Goal: Information Seeking & Learning: Learn about a topic

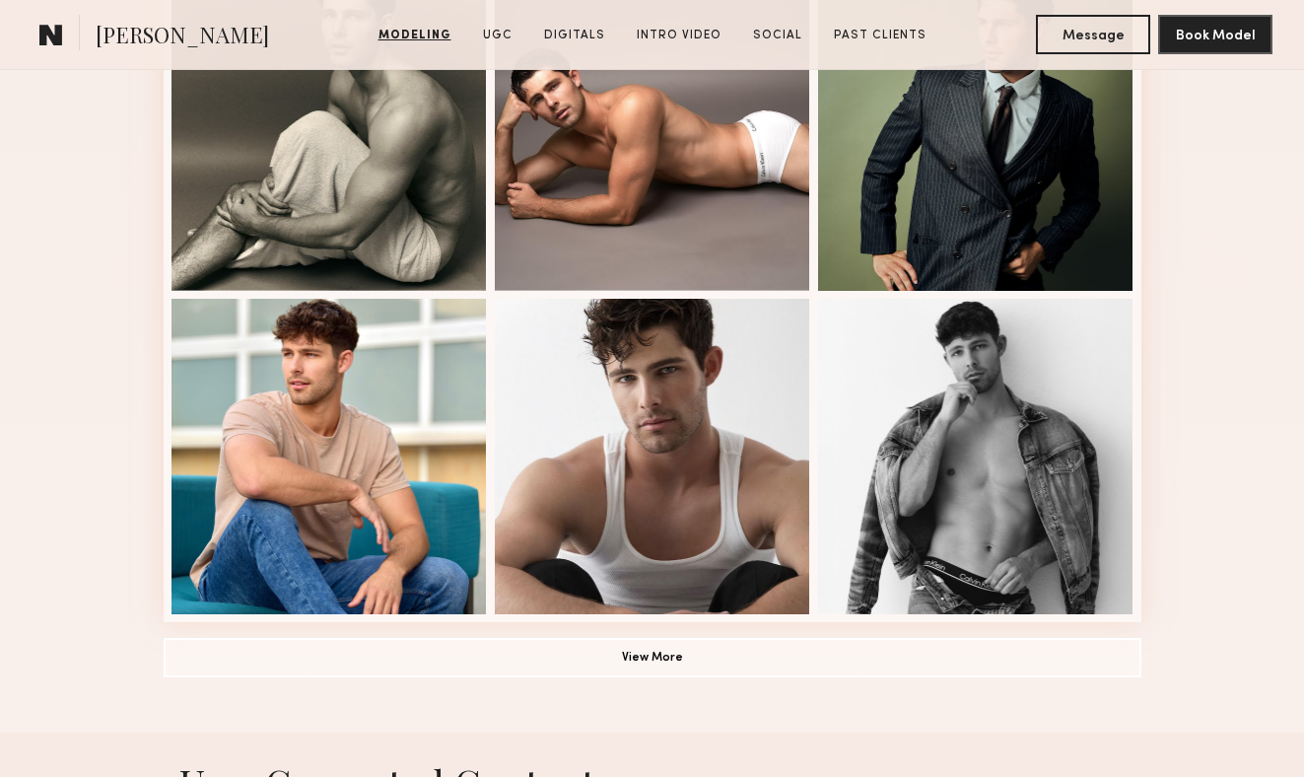
scroll to position [1303, 0]
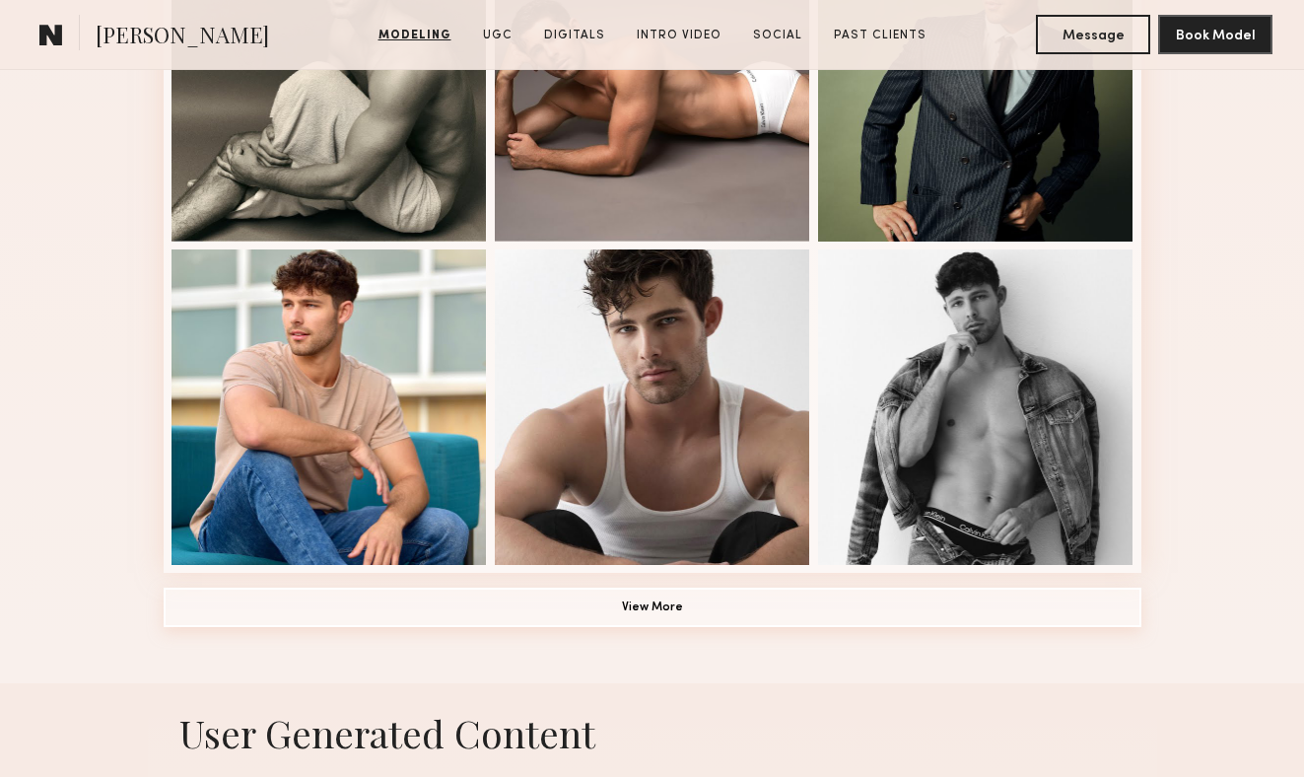
click at [661, 610] on button "View More" at bounding box center [653, 606] width 978 height 39
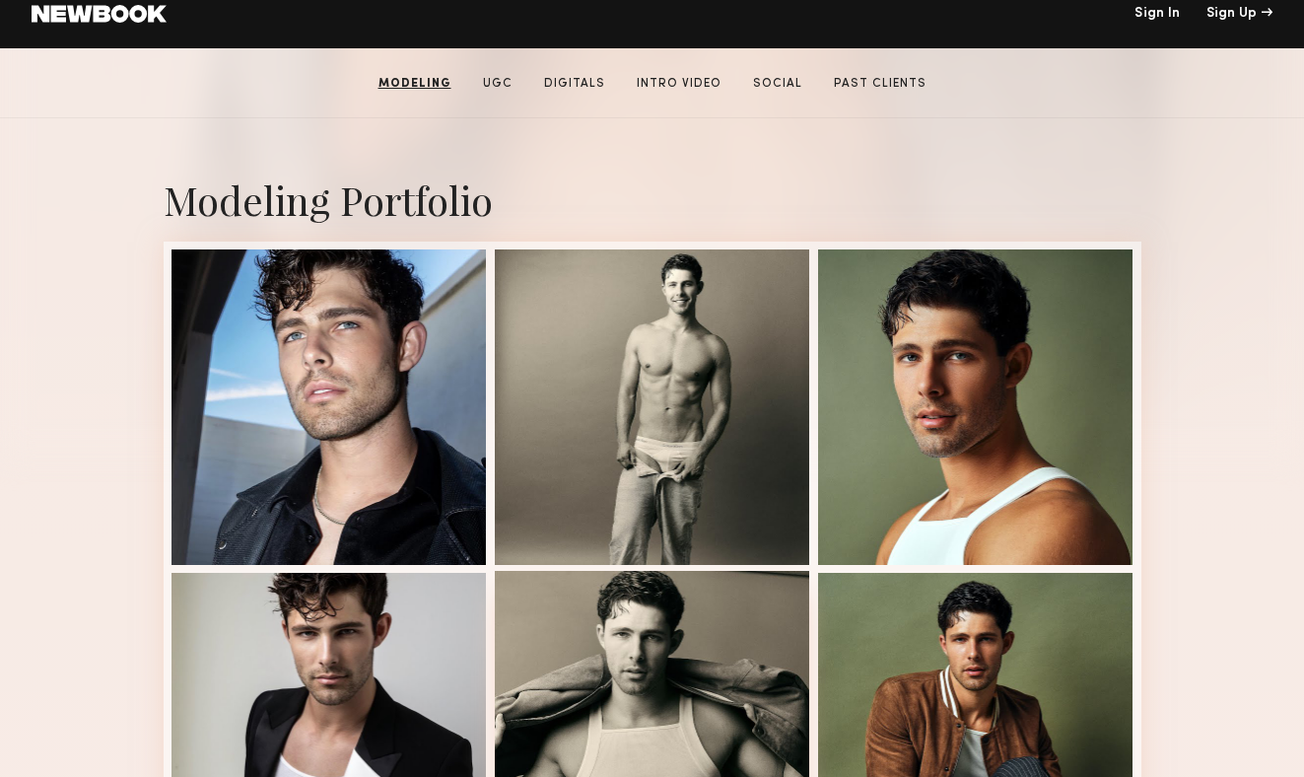
scroll to position [316, 0]
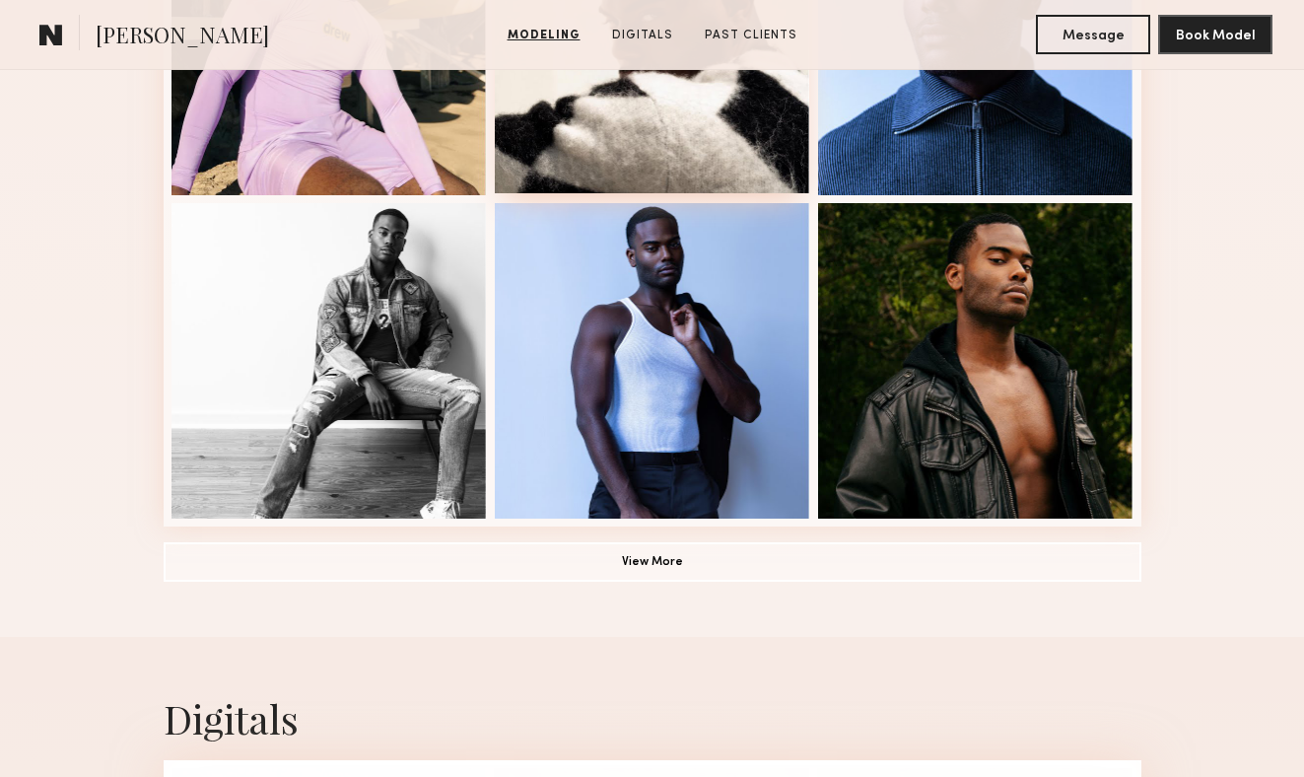
scroll to position [1471, 0]
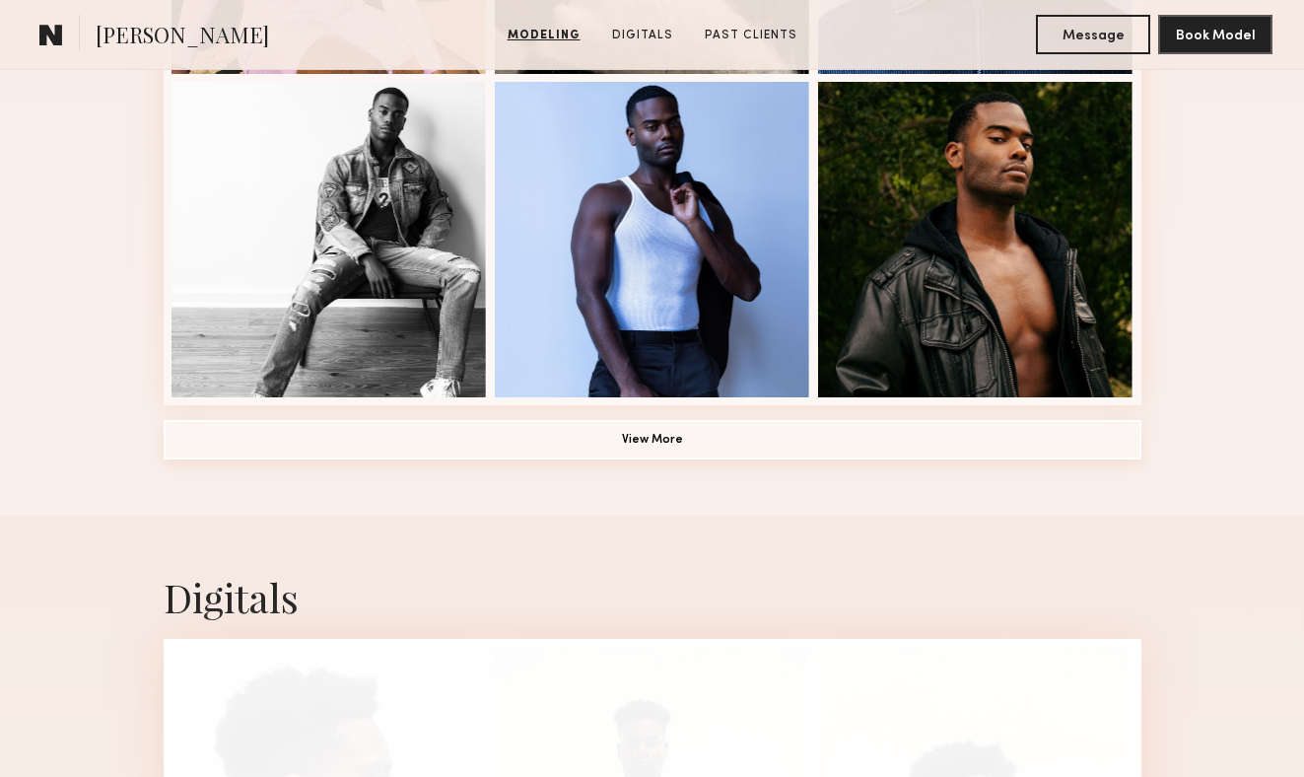
click at [697, 444] on button "View More" at bounding box center [653, 439] width 978 height 39
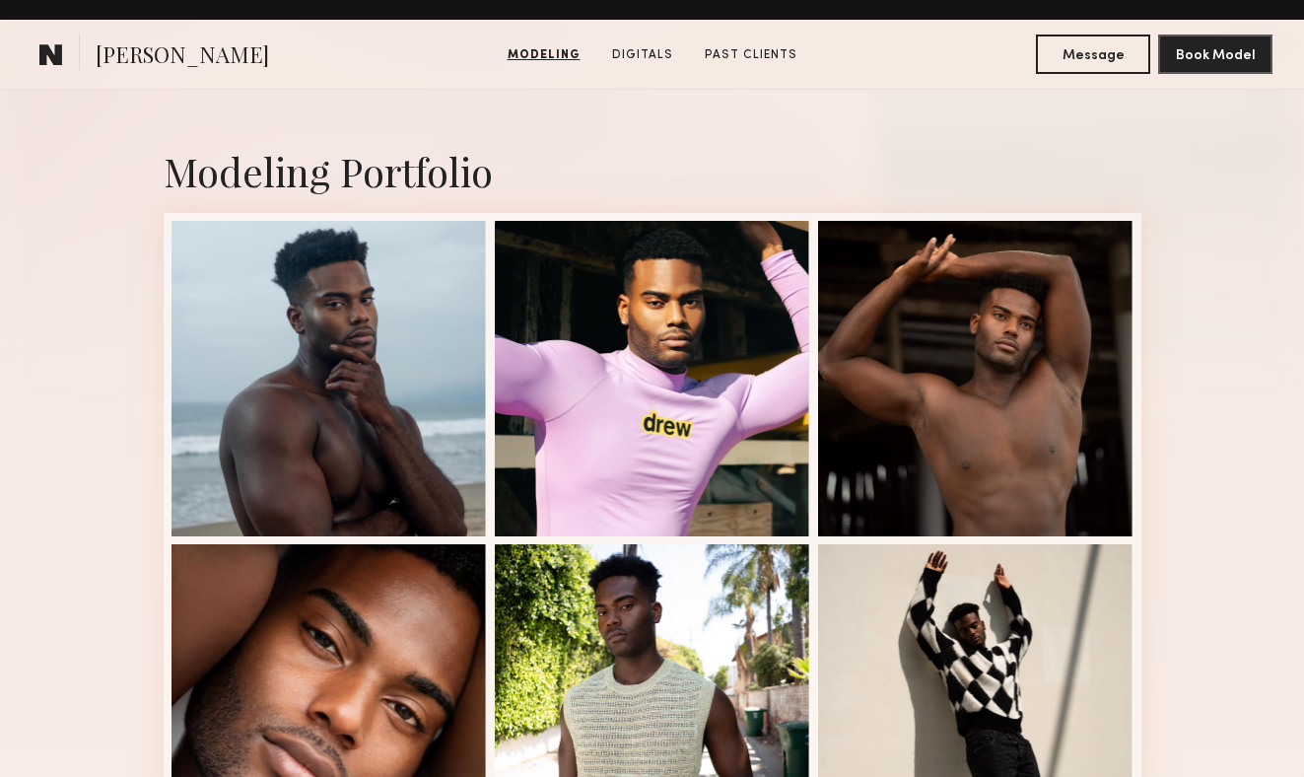
scroll to position [0, 0]
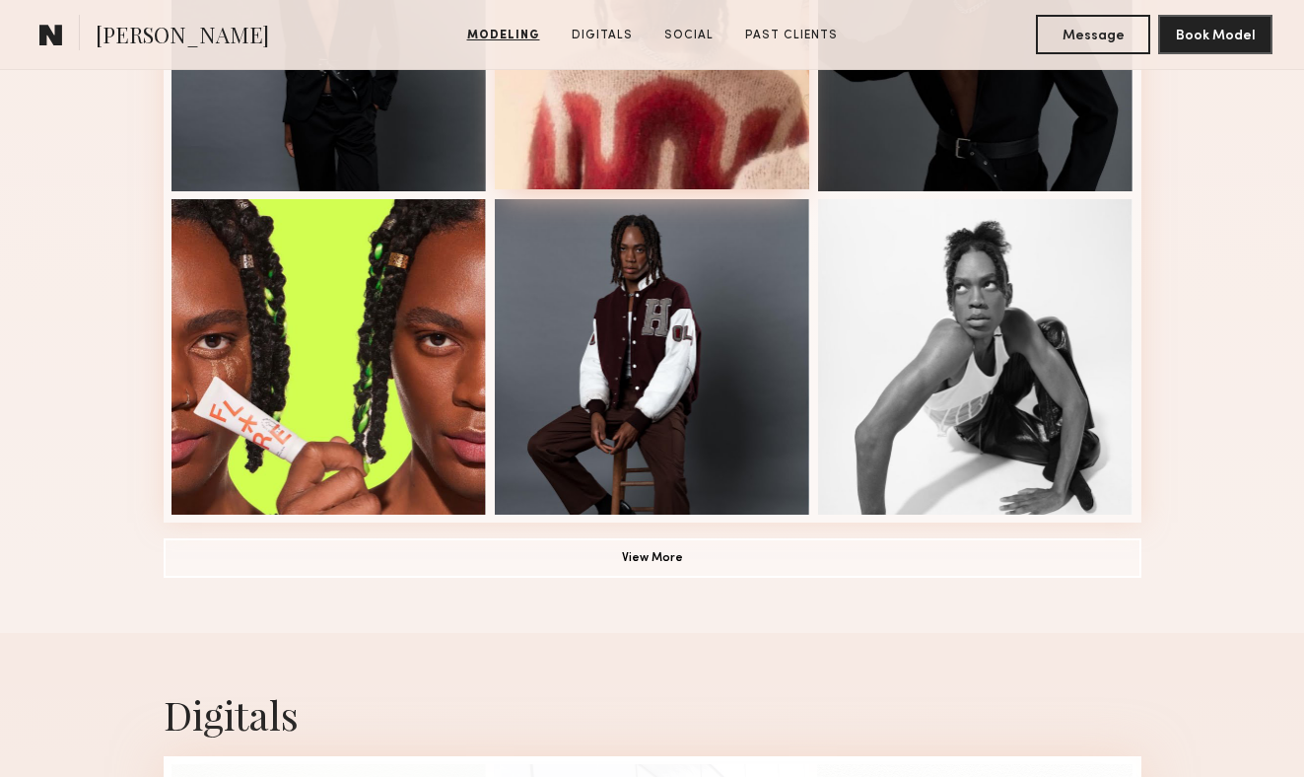
scroll to position [1359, 0]
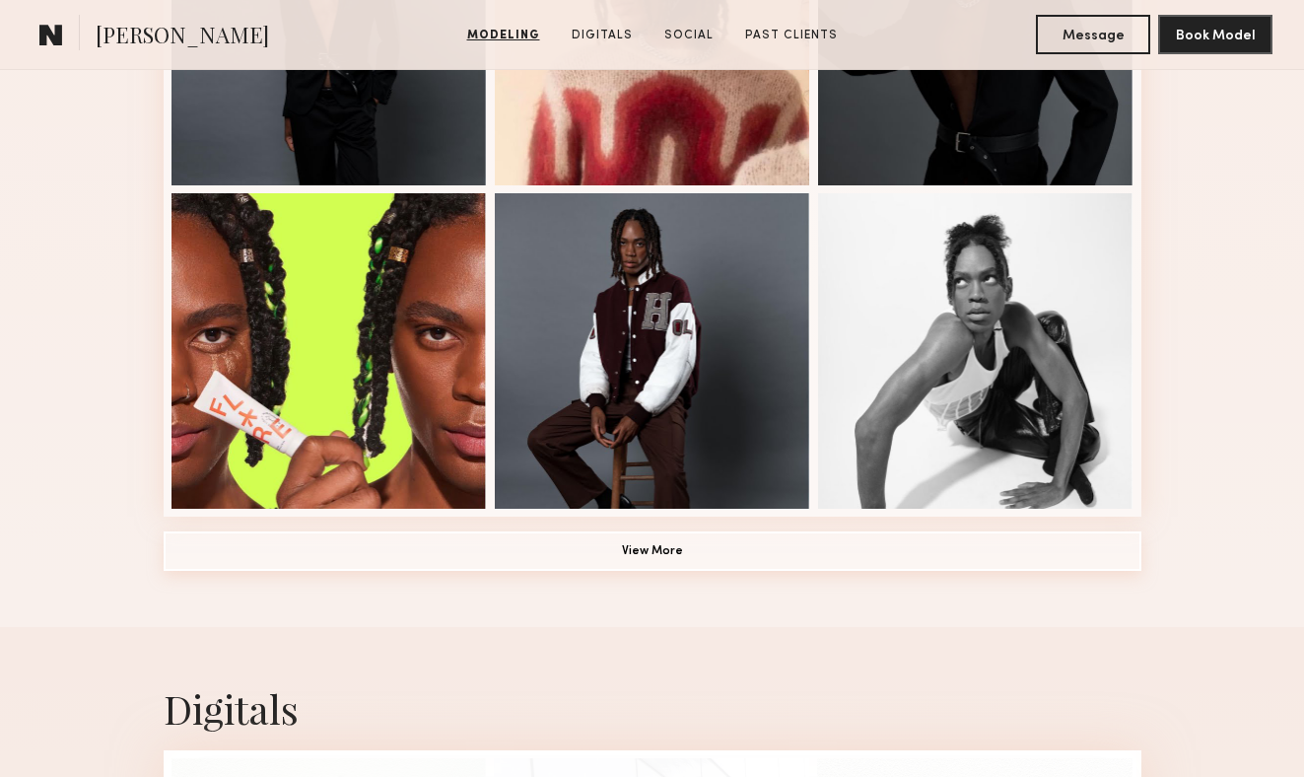
click at [663, 543] on button "View More" at bounding box center [653, 550] width 978 height 39
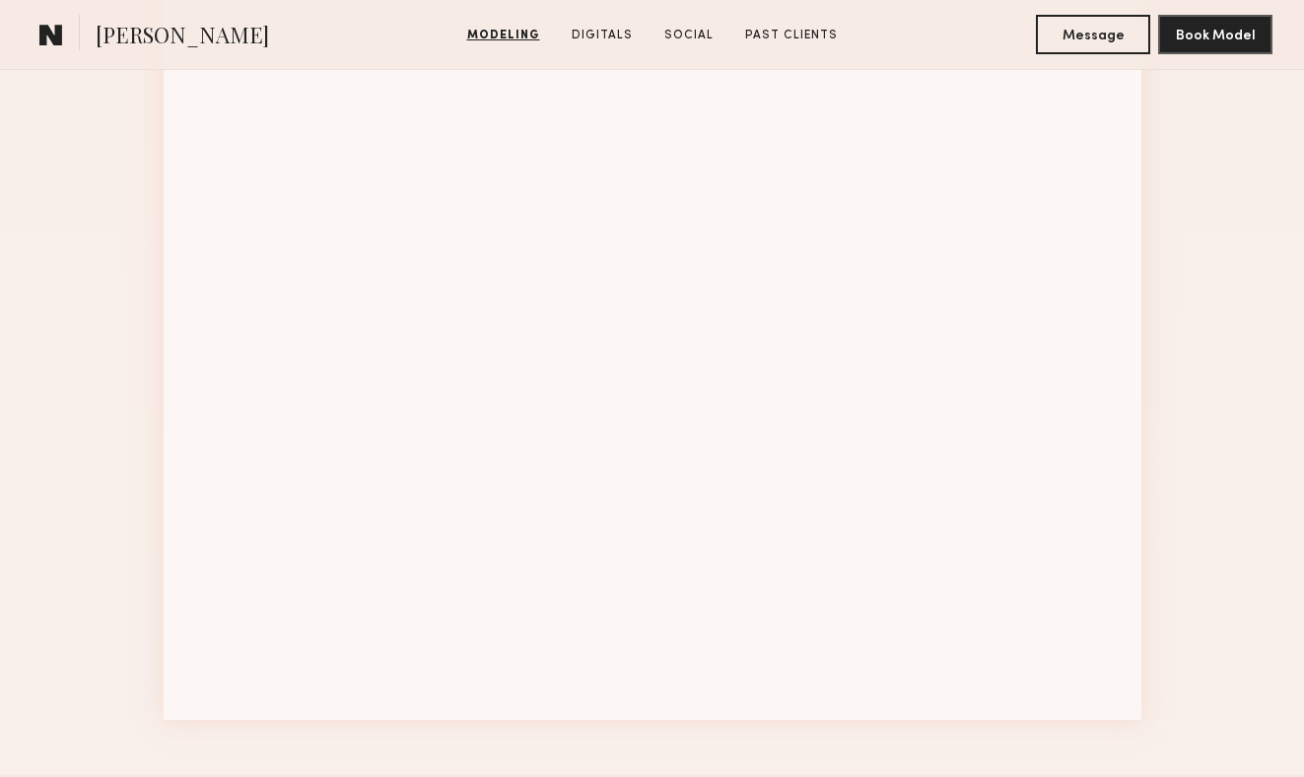
scroll to position [2414, 0]
